Goal: Task Accomplishment & Management: Manage account settings

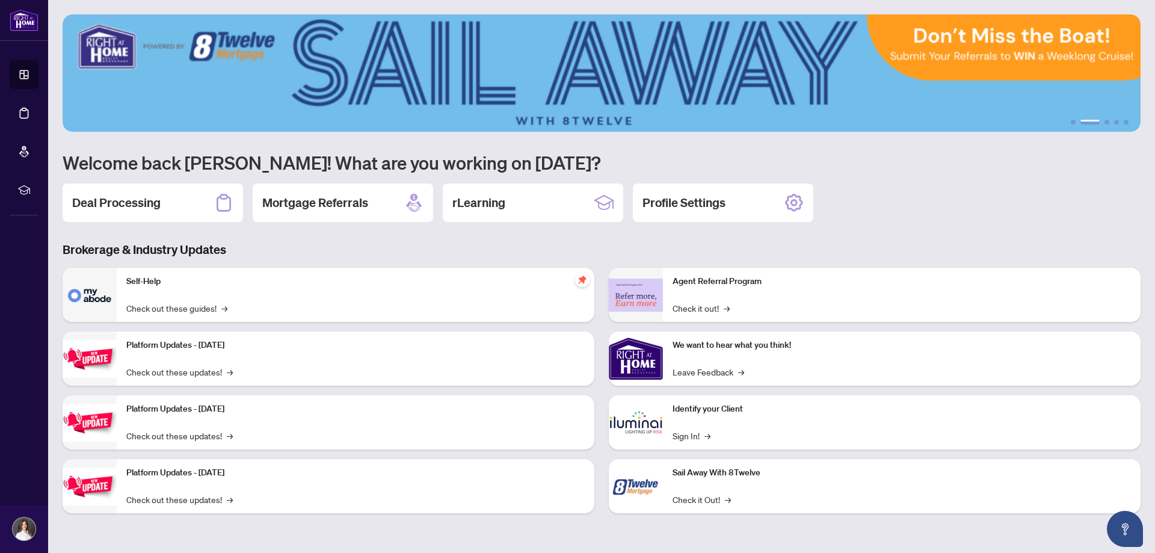
click at [179, 199] on div "Deal Processing" at bounding box center [153, 202] width 180 height 38
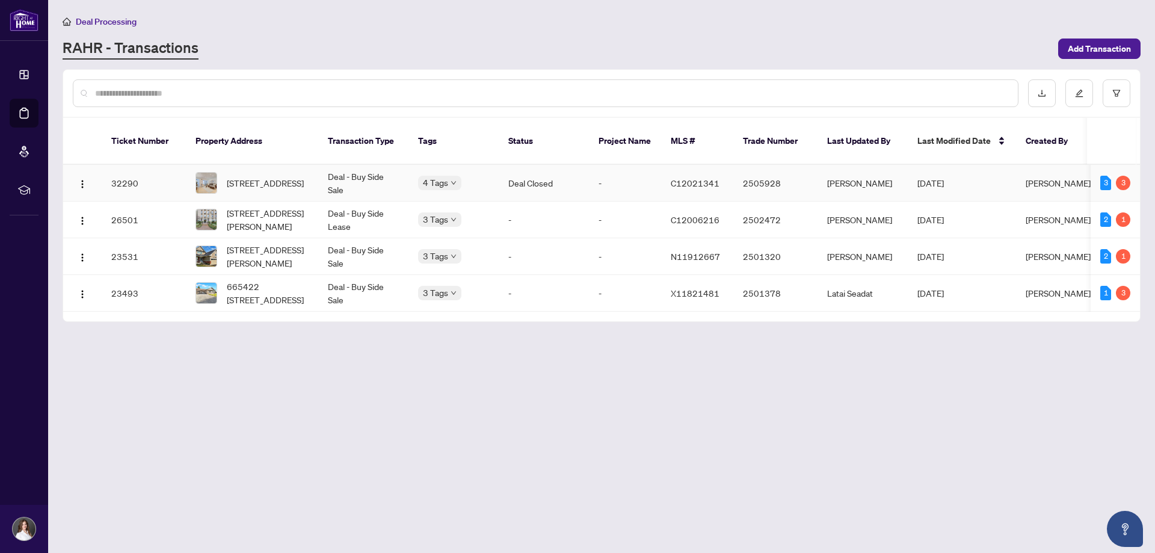
click at [573, 168] on td "Deal Closed" at bounding box center [544, 183] width 90 height 37
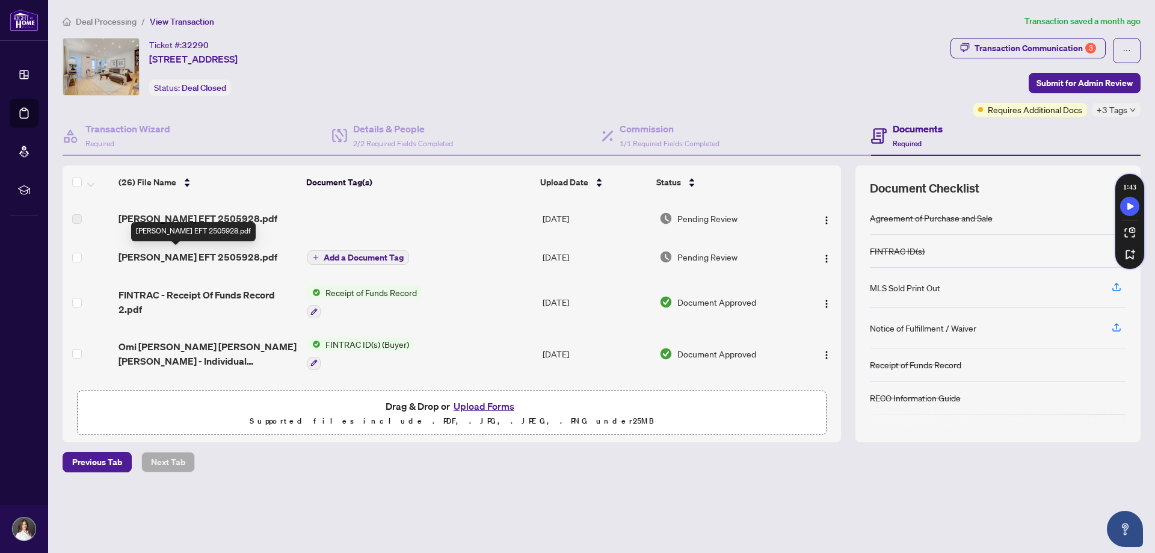
click at [181, 256] on span "[PERSON_NAME] EFT 2505928.pdf" at bounding box center [198, 257] width 159 height 14
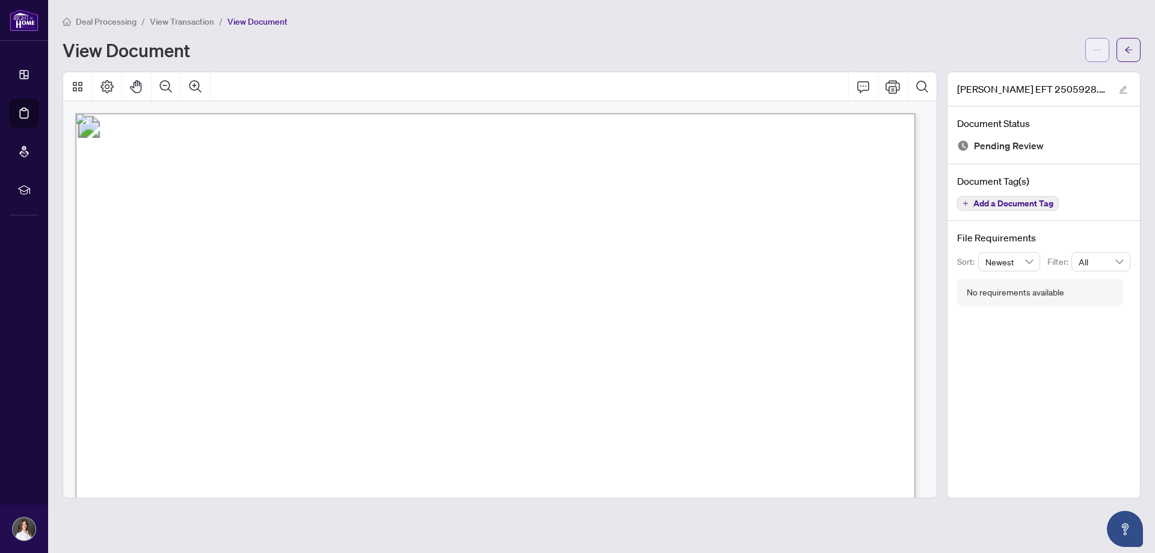
click at [1096, 54] on span "button" at bounding box center [1097, 49] width 8 height 19
click at [1016, 46] on div "View Document" at bounding box center [570, 49] width 1015 height 19
click at [894, 83] on icon "Print" at bounding box center [892, 86] width 14 height 14
click at [113, 20] on span "Deal Processing" at bounding box center [106, 21] width 61 height 11
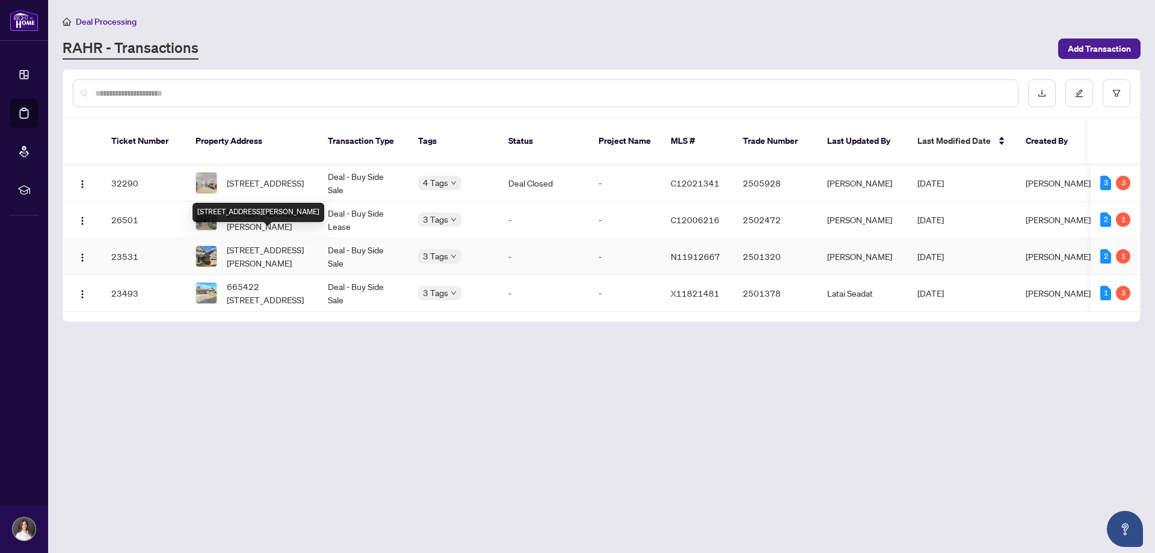
click at [254, 243] on span "[STREET_ADDRESS][PERSON_NAME]" at bounding box center [268, 256] width 82 height 26
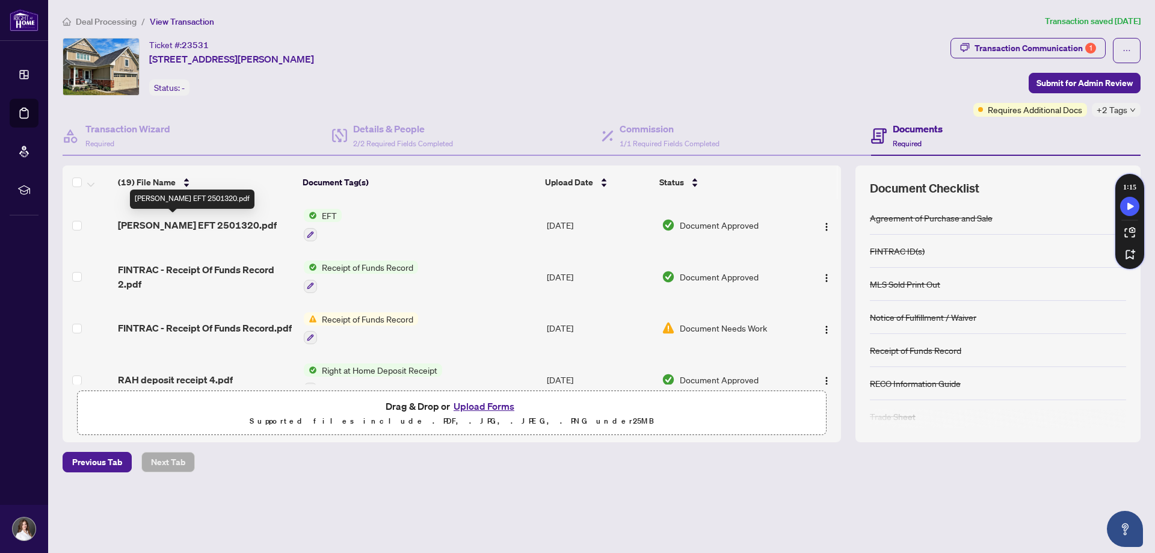
click at [200, 224] on span "[PERSON_NAME] EFT 2501320.pdf" at bounding box center [197, 225] width 159 height 14
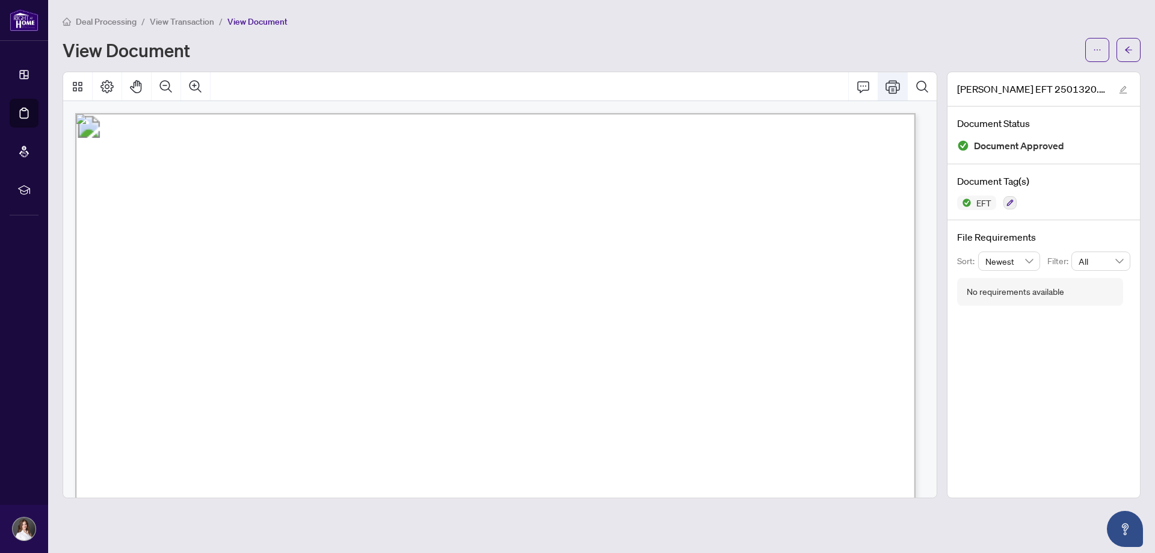
click at [897, 85] on icon "Print" at bounding box center [892, 86] width 14 height 14
